Goal: Transaction & Acquisition: Purchase product/service

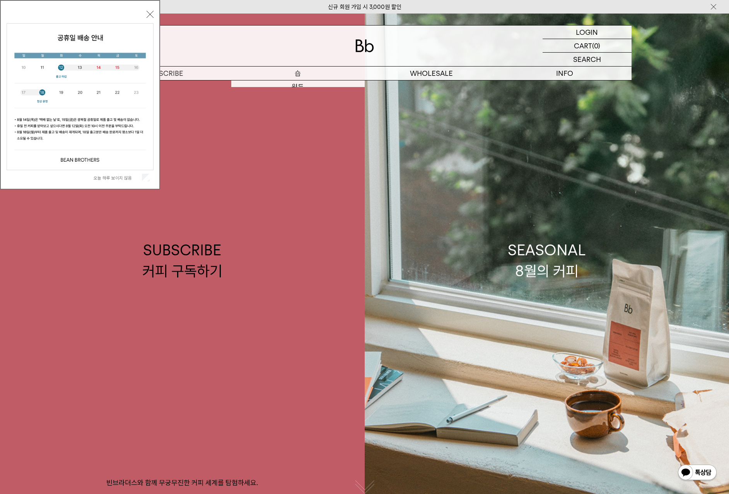
click at [291, 73] on p "숍" at bounding box center [298, 74] width 134 height 14
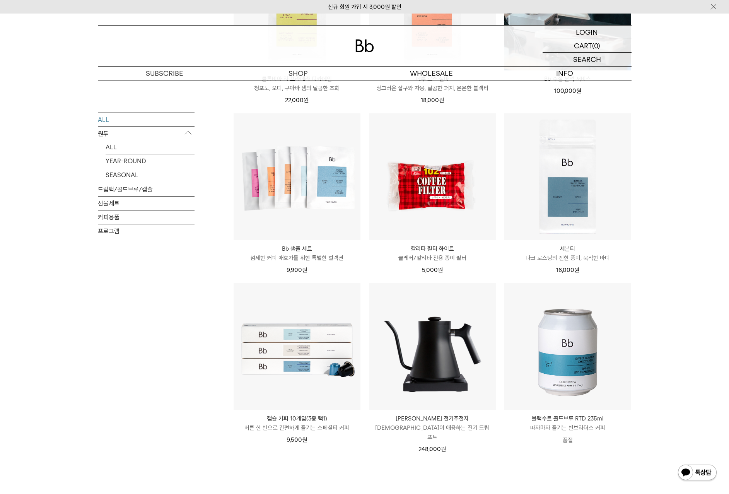
scroll to position [735, 0]
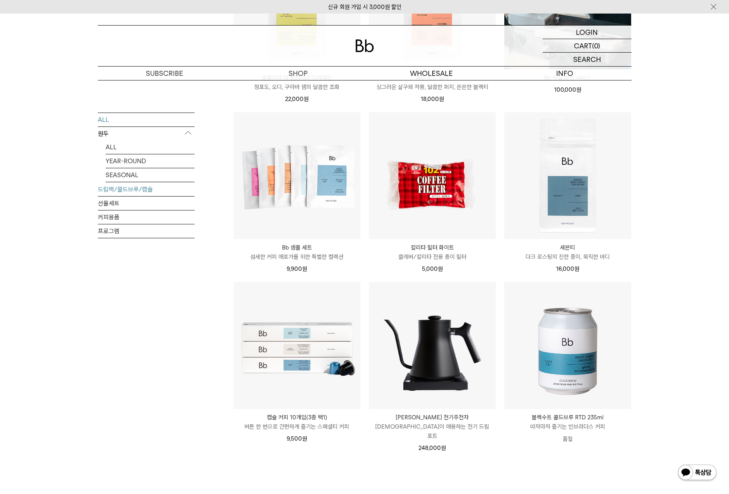
click at [145, 190] on link "드립백/콜드브루/캡슐" at bounding box center [146, 189] width 97 height 14
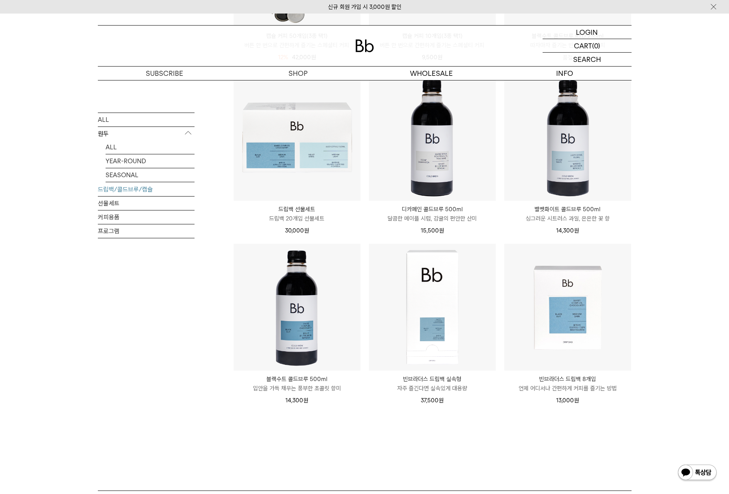
scroll to position [426, 0]
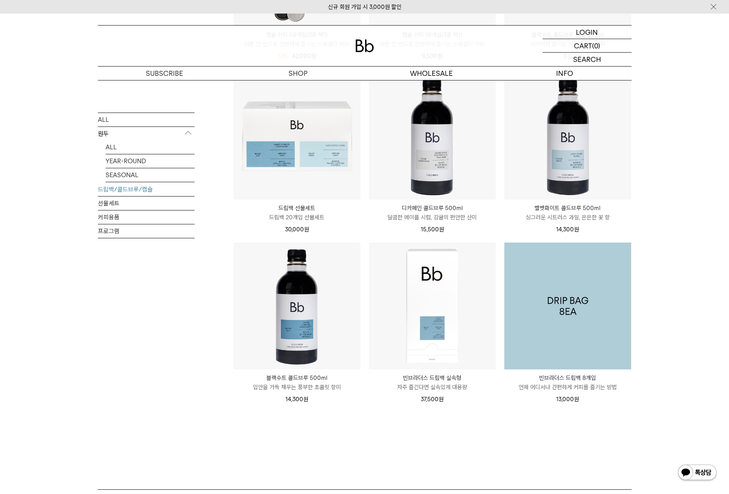
click at [606, 307] on img at bounding box center [568, 306] width 127 height 127
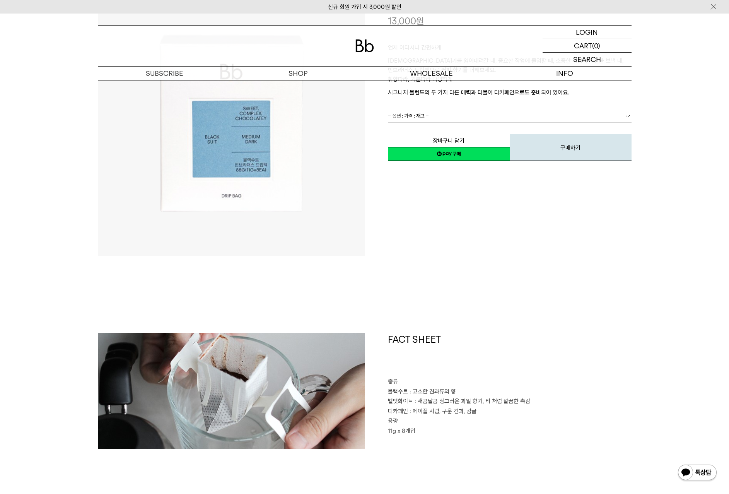
scroll to position [116, 0]
